Goal: Task Accomplishment & Management: Complete application form

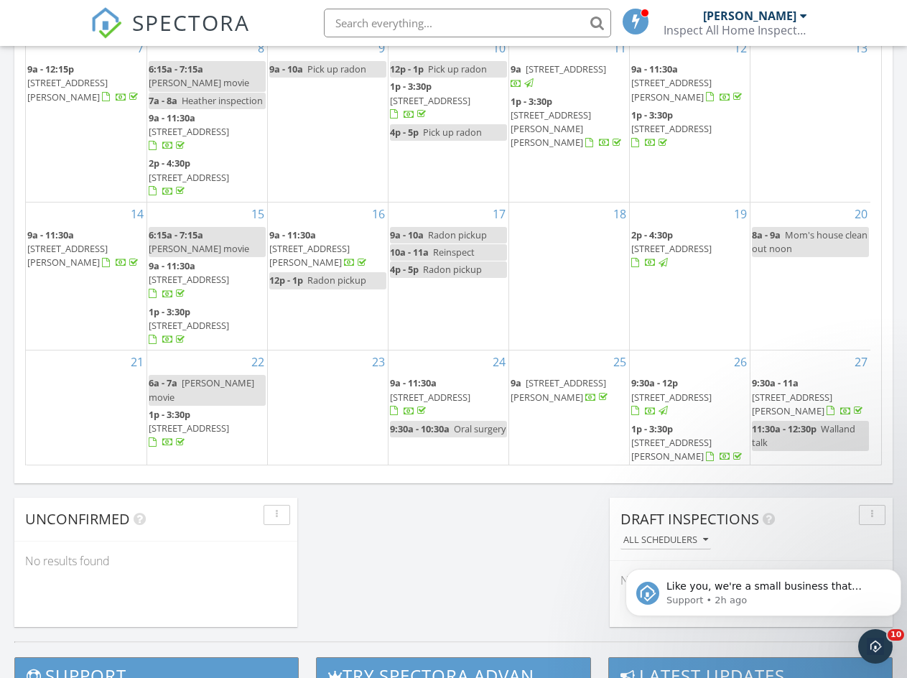
scroll to position [1330, 930]
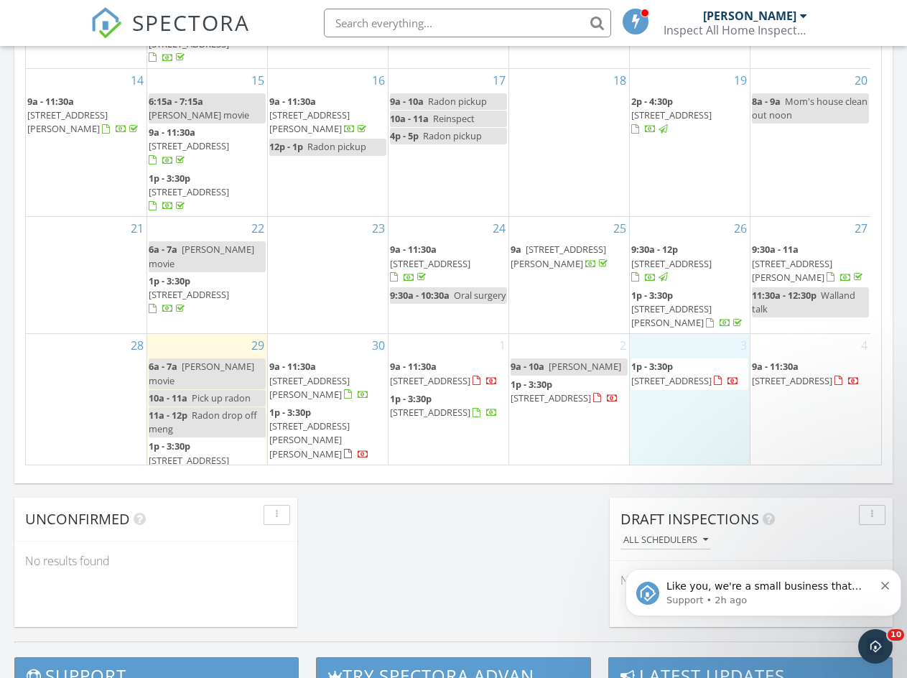
click at [594, 369] on link "9a - 10a Marc" at bounding box center [569, 367] width 117 height 17
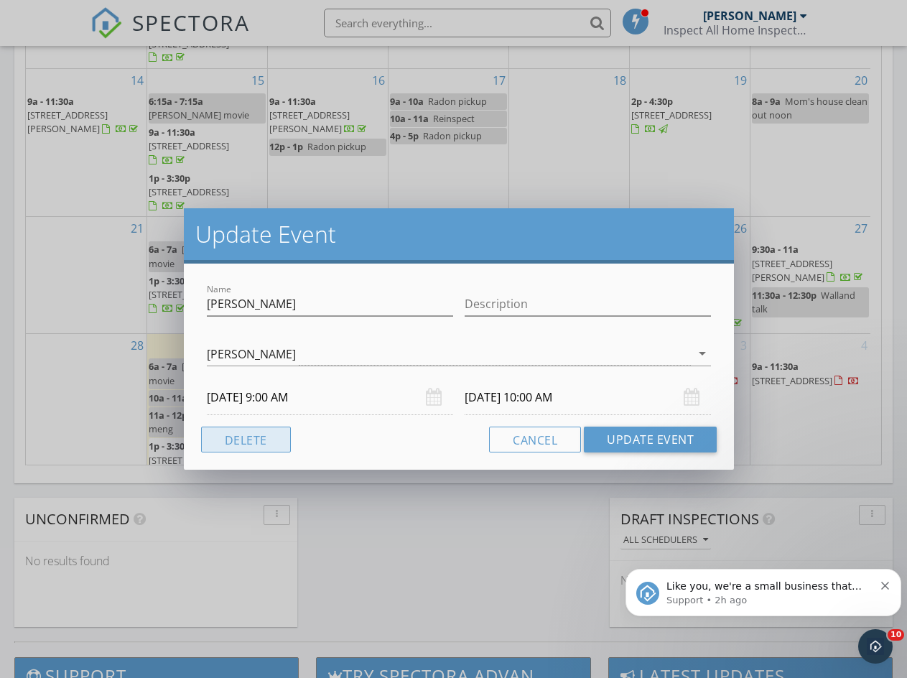
click at [244, 441] on button "Delete" at bounding box center [246, 440] width 90 height 26
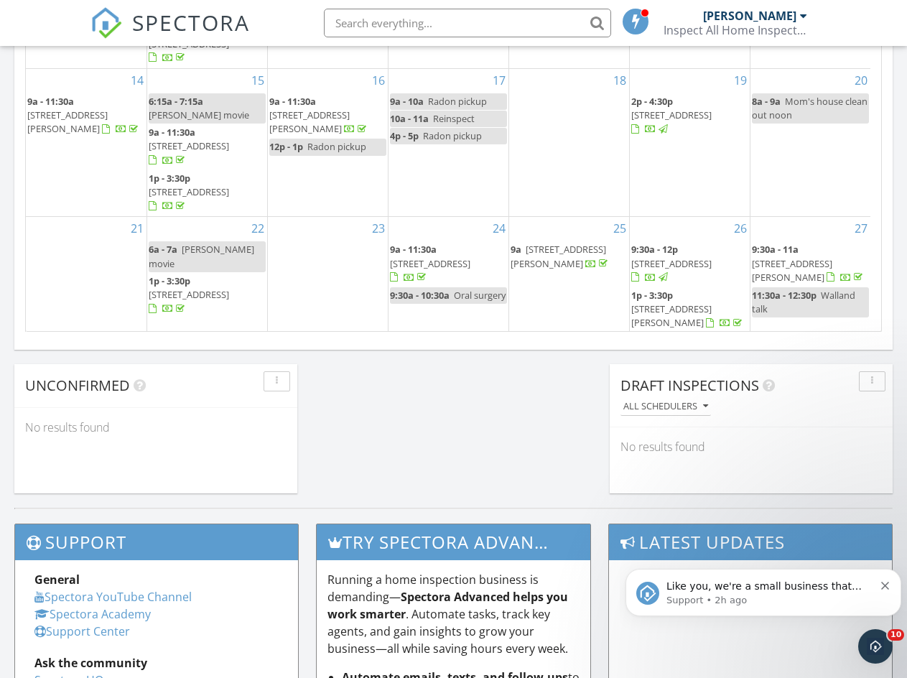
scroll to position [1, 0]
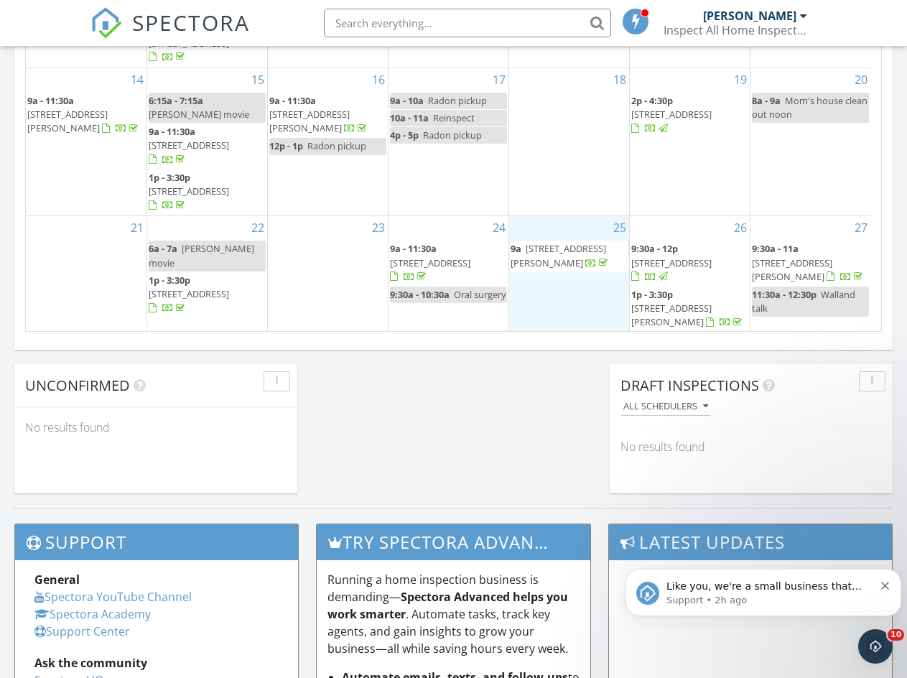
click at [571, 296] on div "25 9a 1013 Morris St, Philadelphia 19148" at bounding box center [569, 274] width 120 height 116
click at [563, 234] on link "Inspection" at bounding box center [568, 235] width 74 height 23
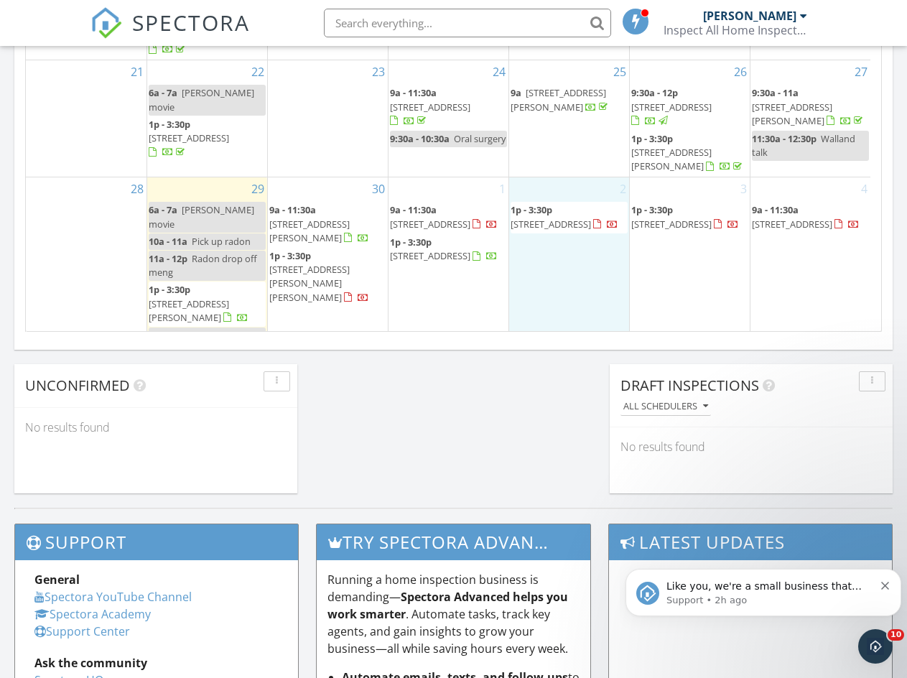
click at [594, 272] on div "2 1p - 3:30p 118 S Broad St, Lansdale 19446" at bounding box center [569, 261] width 120 height 168
click at [567, 207] on link "Inspection" at bounding box center [568, 211] width 74 height 23
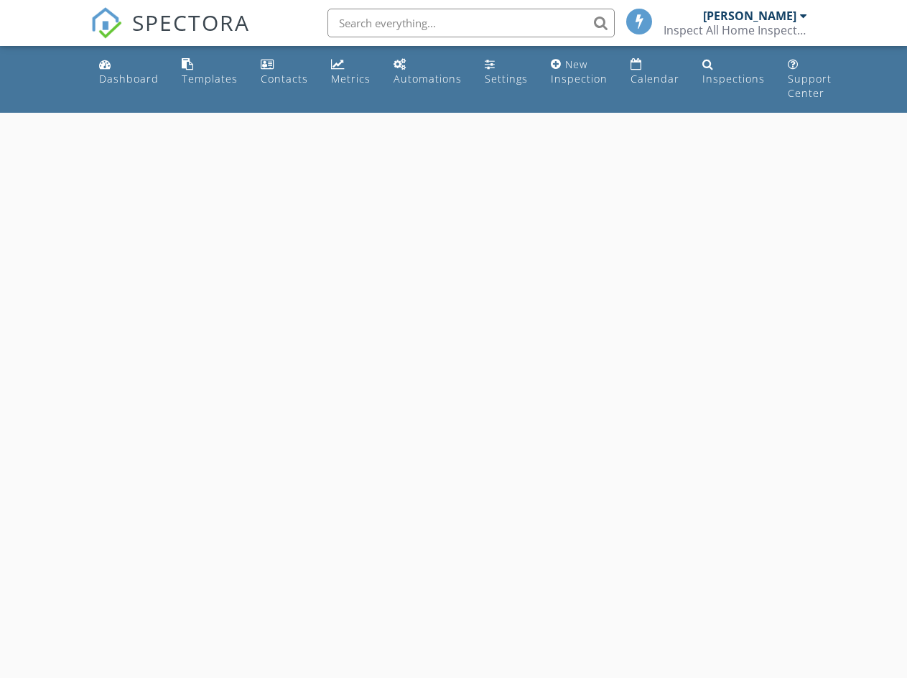
select select "9"
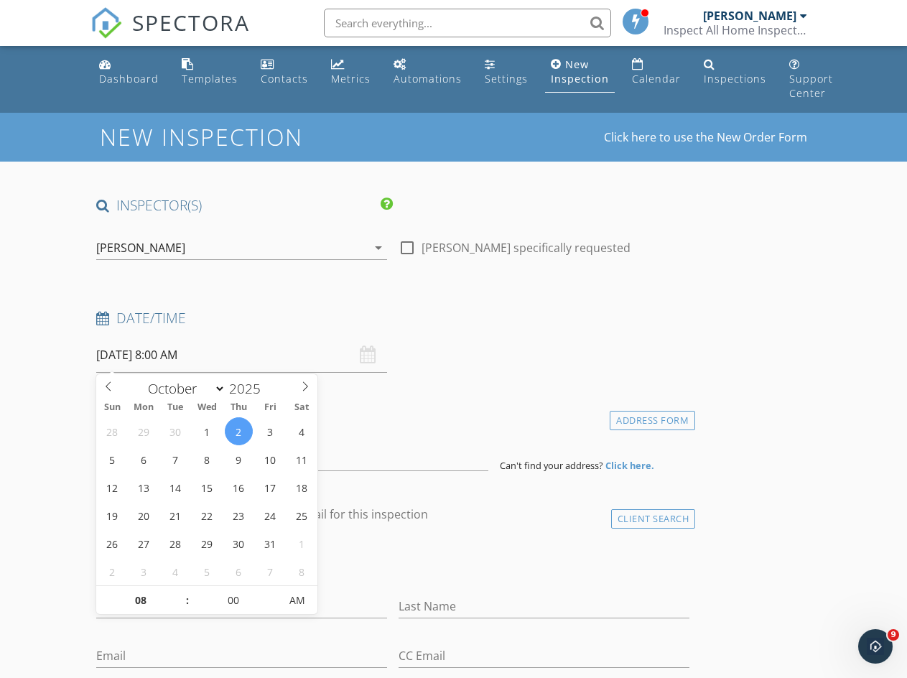
click at [188, 353] on input "10/02/2025 8:00 AM" at bounding box center [241, 355] width 291 height 35
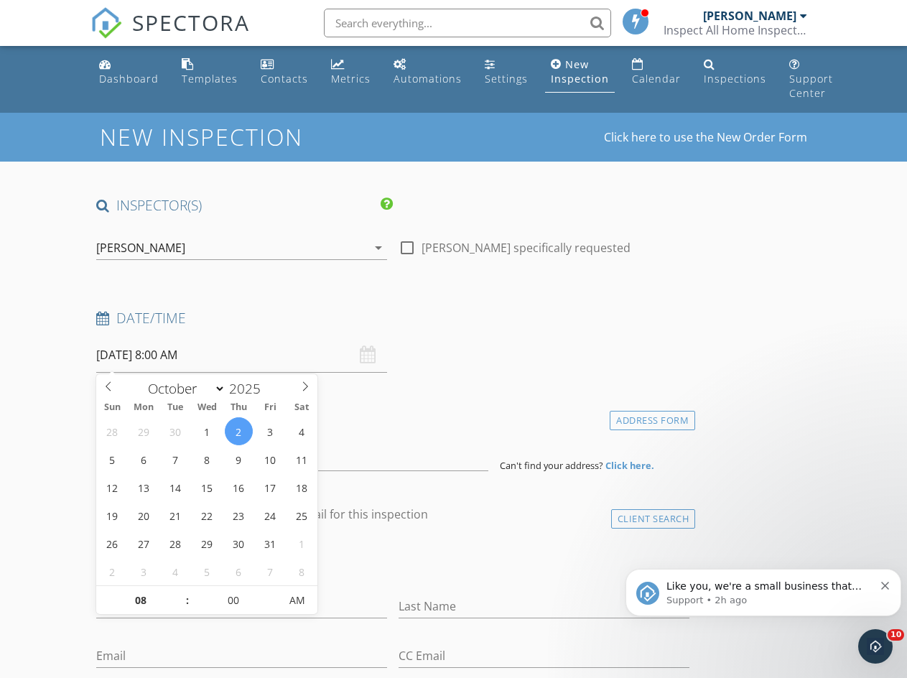
type input "09"
type input "[DATE] 9:00 AM"
click at [180, 589] on span at bounding box center [180, 593] width 10 height 14
drag, startPoint x: 429, startPoint y: 376, endPoint x: 390, endPoint y: 378, distance: 38.8
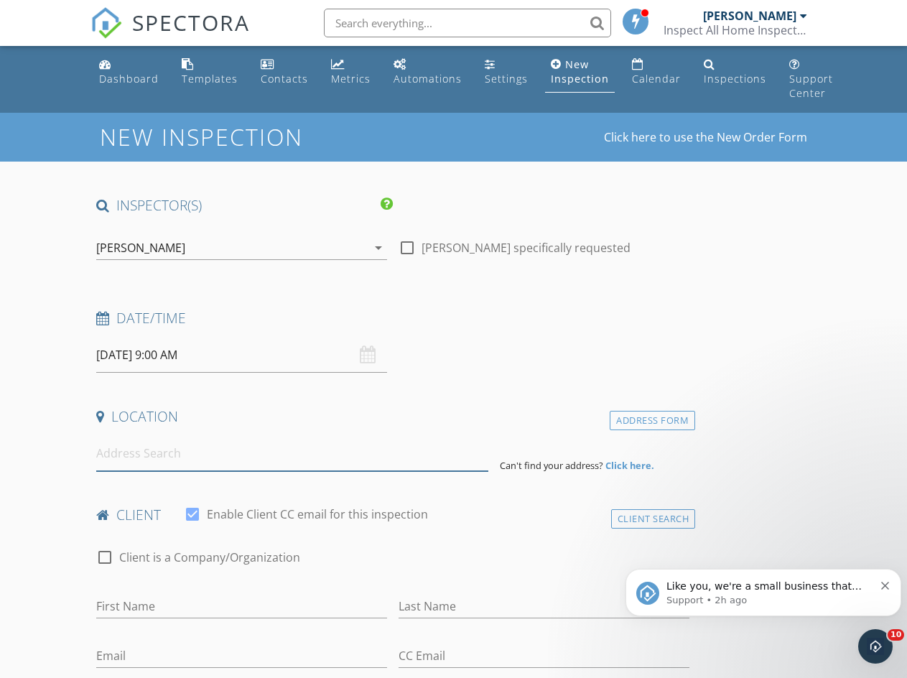
click at [188, 453] on input at bounding box center [292, 453] width 392 height 35
click at [195, 450] on input at bounding box center [292, 453] width 392 height 35
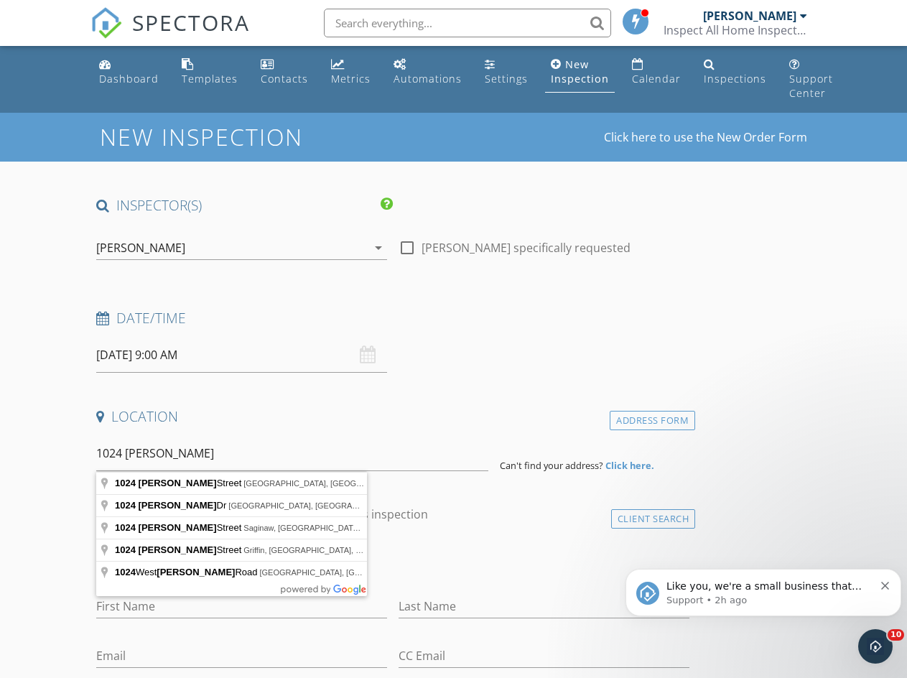
type input "1024 Wright Street, Hatfield, PA, USA"
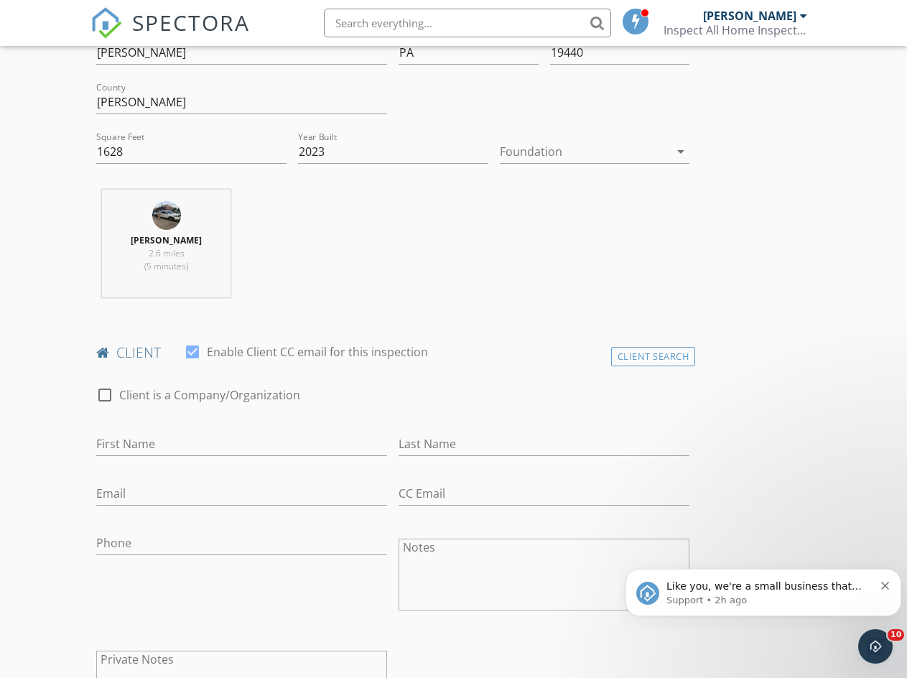
scroll to position [461, 0]
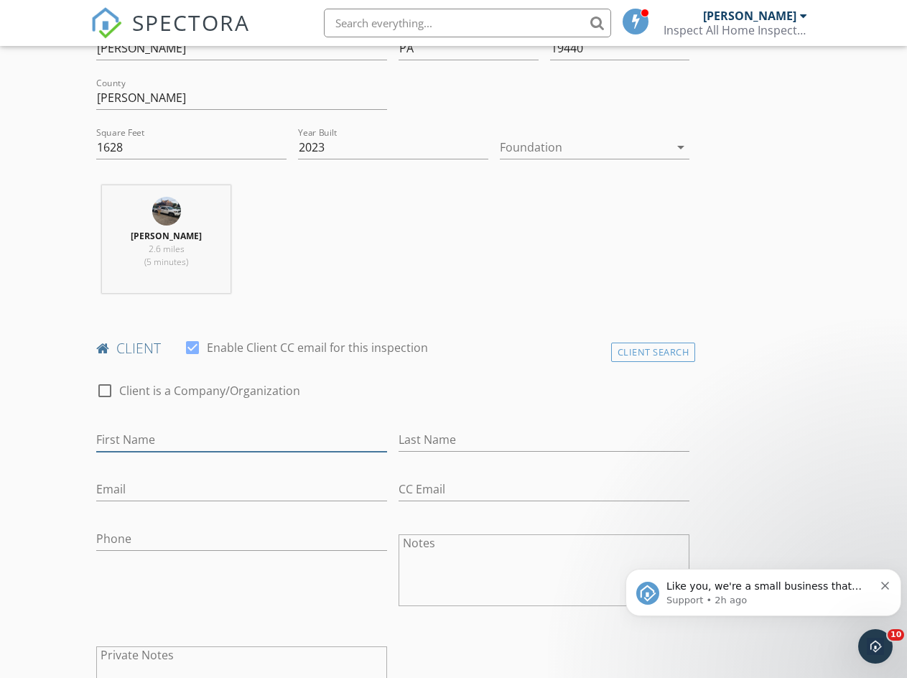
click at [185, 440] on input "First Name" at bounding box center [241, 440] width 291 height 24
type input "Deborah"
click at [399, 433] on input "Last Name" at bounding box center [544, 440] width 291 height 24
click at [399, 434] on input "Last Name" at bounding box center [544, 440] width 291 height 24
type input "West"
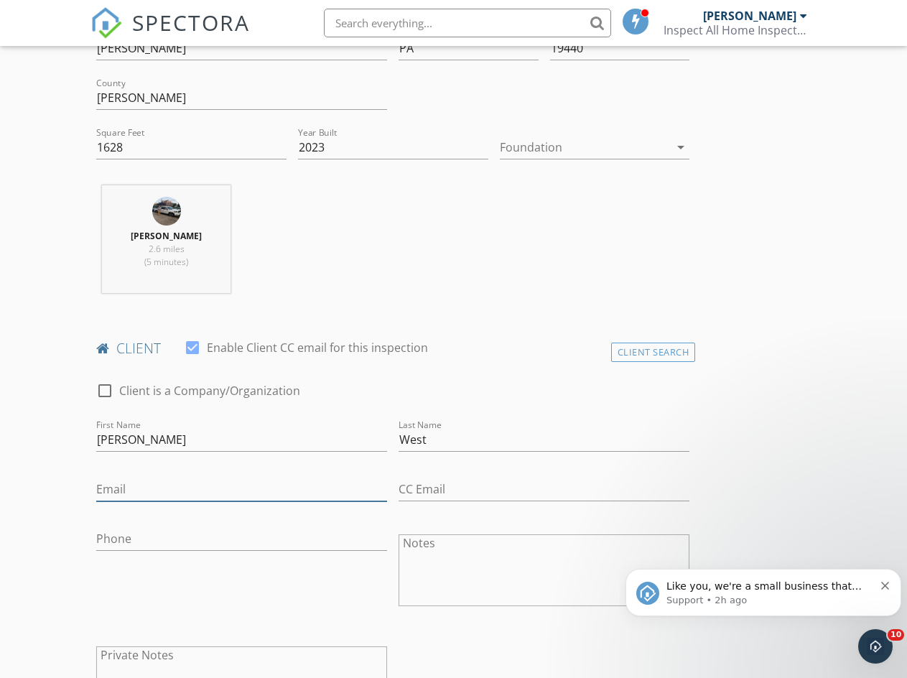
click at [190, 489] on input "Email" at bounding box center [241, 490] width 291 height 24
paste input "west998122@bellsouth.net"
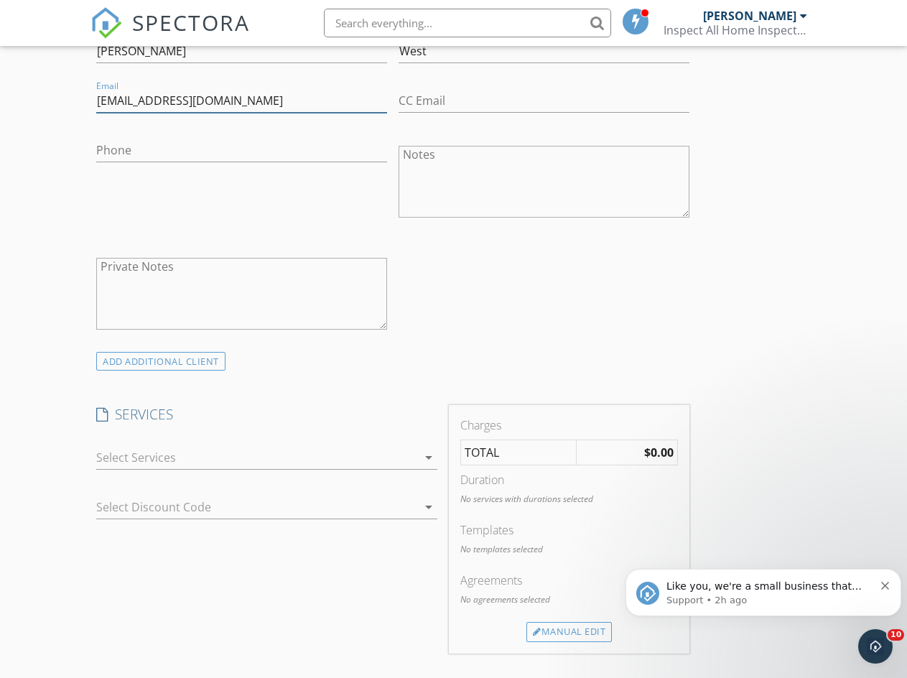
scroll to position [854, 0]
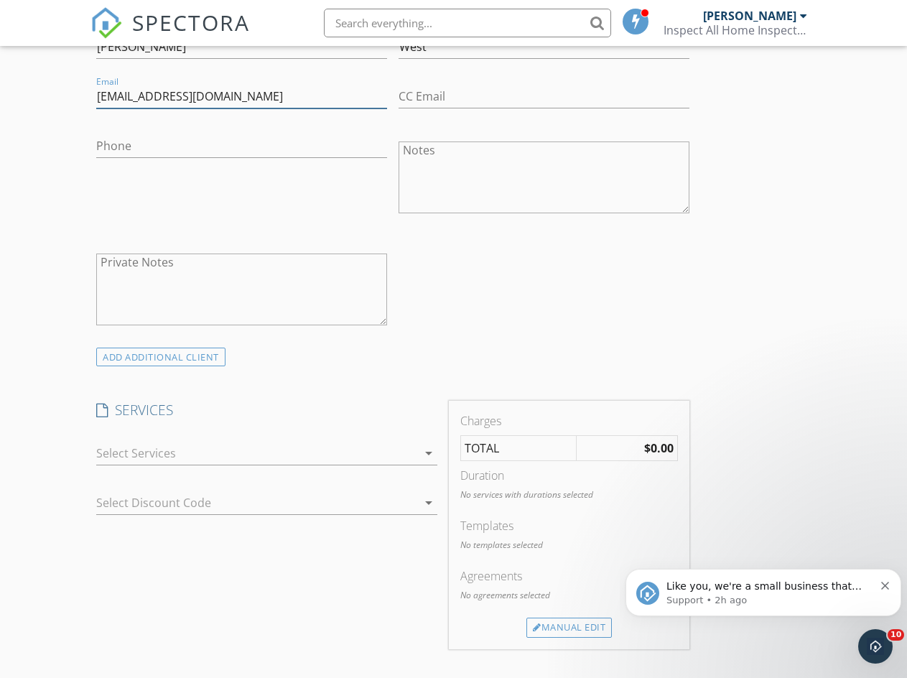
type input "west998122@bellsouth.net"
click at [420, 450] on icon "arrow_drop_down" at bounding box center [428, 453] width 17 height 17
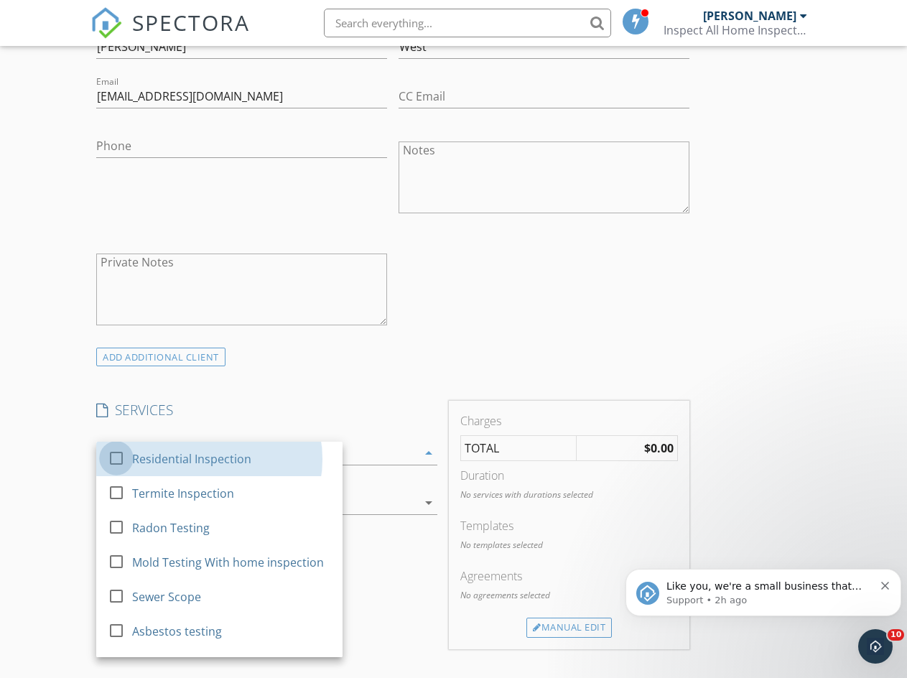
click at [117, 458] on div at bounding box center [116, 457] width 24 height 24
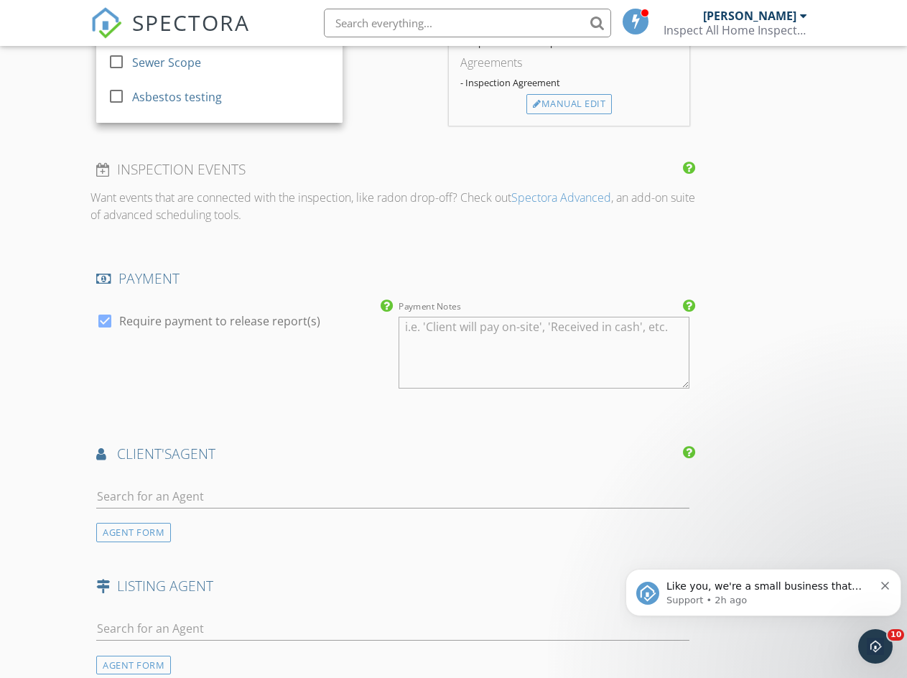
scroll to position [1447, 0]
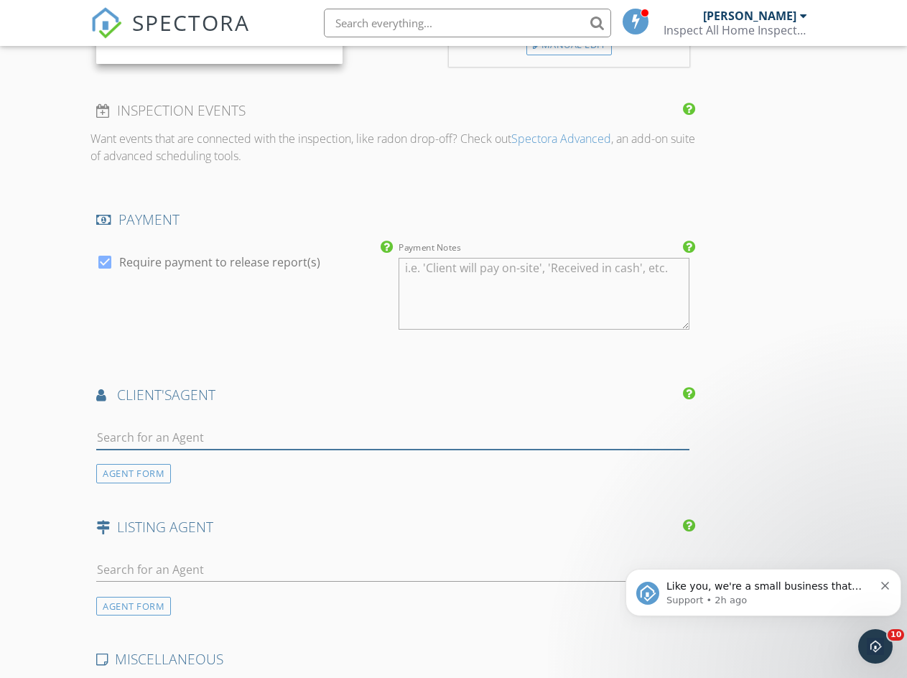
click at [193, 446] on input "text" at bounding box center [392, 438] width 593 height 24
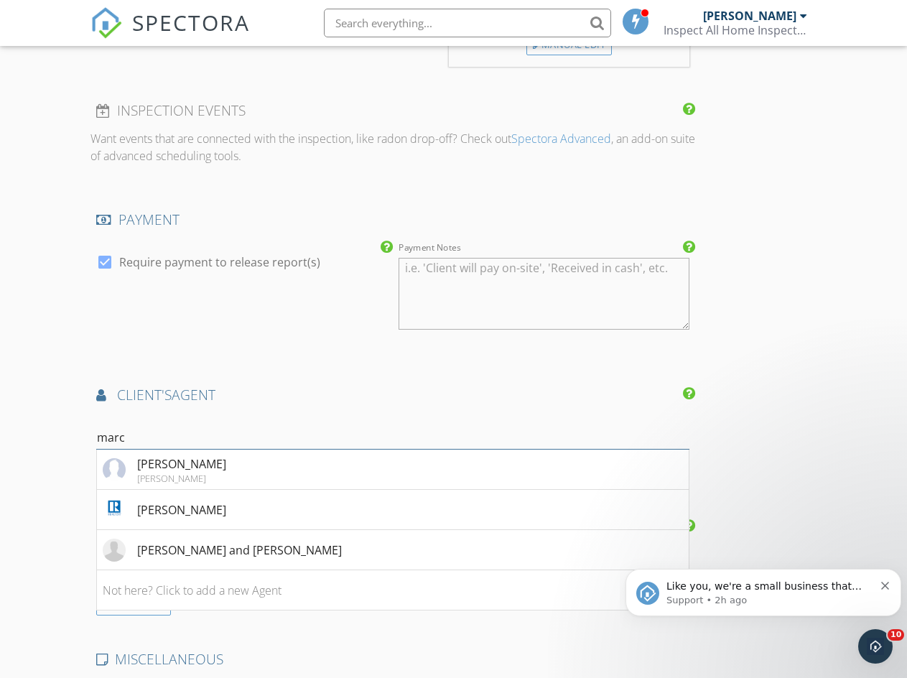
type input "marc"
click at [169, 484] on div "Keller Williams" at bounding box center [181, 478] width 89 height 11
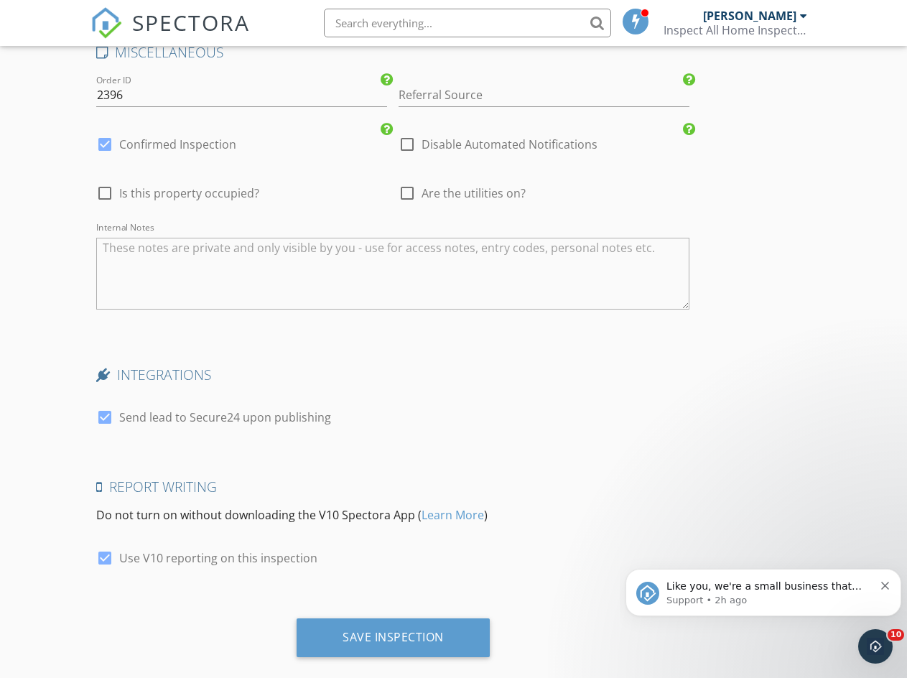
scroll to position [2418, 0]
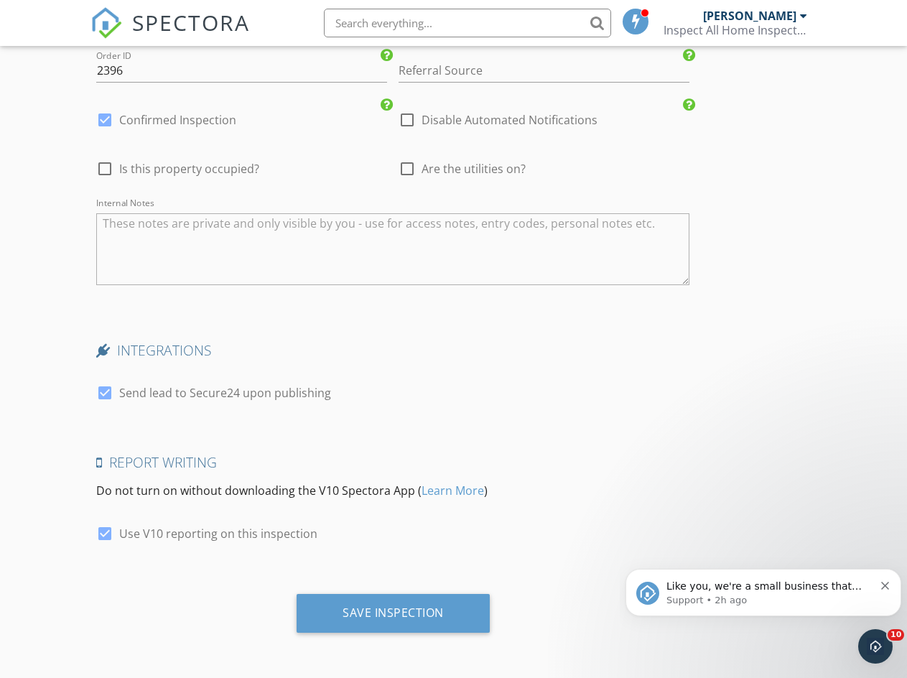
click at [343, 616] on div "Save Inspection" at bounding box center [393, 613] width 101 height 14
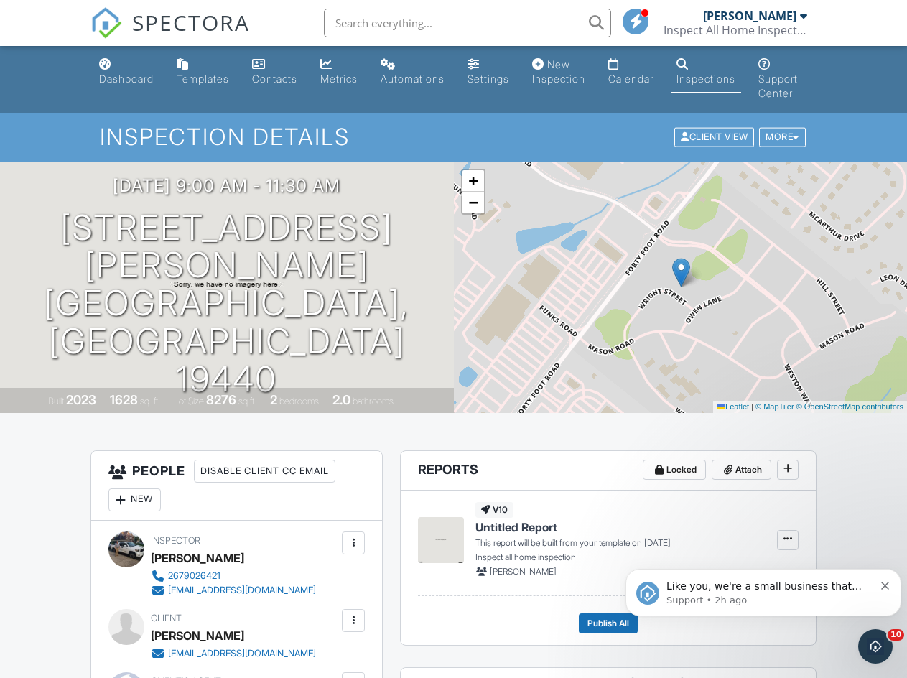
click at [112, 91] on link "Dashboard" at bounding box center [126, 72] width 66 height 41
